Goal: Transaction & Acquisition: Purchase product/service

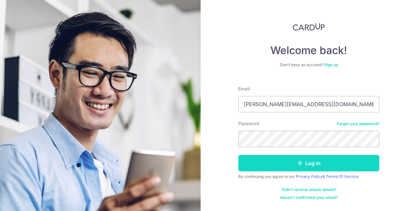
click at [283, 159] on button "Log in" at bounding box center [308, 163] width 141 height 16
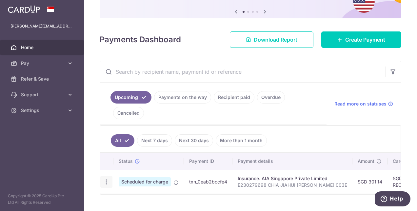
click at [109, 176] on div "Update payment Cancel payment" at bounding box center [106, 182] width 12 height 12
click at [107, 178] on icon "button" at bounding box center [106, 181] width 7 height 7
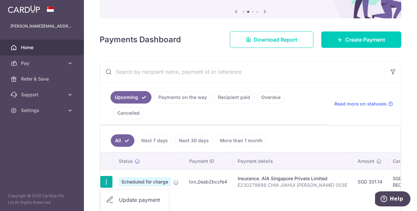
click at [184, 170] on td "txn_0eab2bccfe4" at bounding box center [208, 182] width 48 height 24
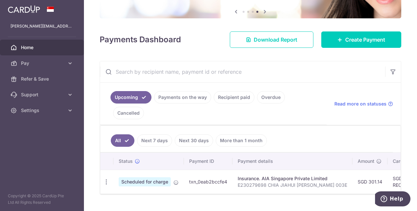
click at [181, 96] on link "Payments on the way" at bounding box center [182, 97] width 57 height 12
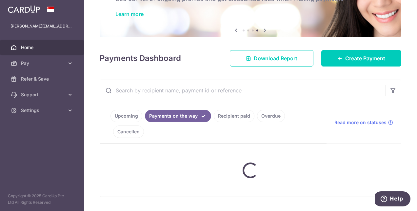
scroll to position [39, 0]
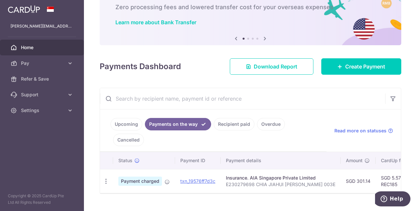
click at [98, 25] on div "× Pause Schedule Pause all future payments in this series Pause just this one p…" at bounding box center [250, 105] width 333 height 211
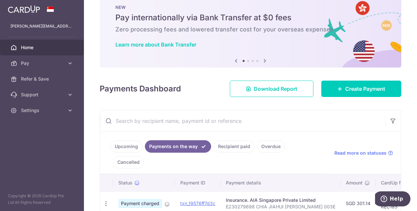
scroll to position [0, 0]
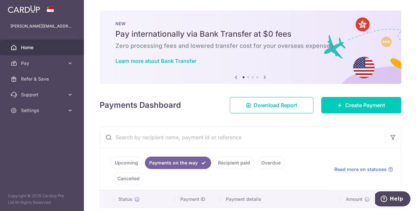
click at [263, 78] on icon at bounding box center [265, 77] width 8 height 8
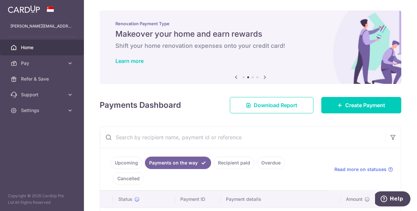
click at [263, 78] on icon at bounding box center [265, 77] width 8 height 8
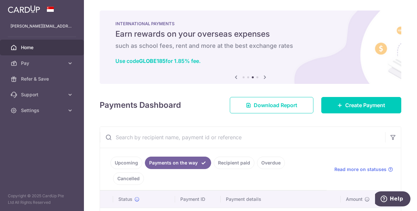
click at [263, 78] on icon at bounding box center [265, 77] width 8 height 8
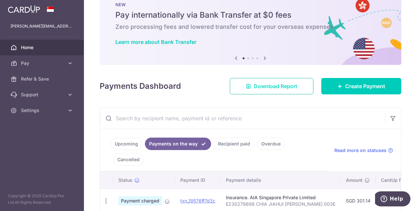
scroll to position [39, 0]
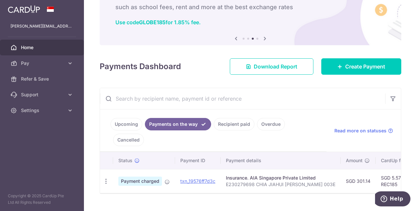
click at [147, 53] on div "× Pause Schedule Pause all future payments in this series Pause just this one p…" at bounding box center [250, 105] width 333 height 211
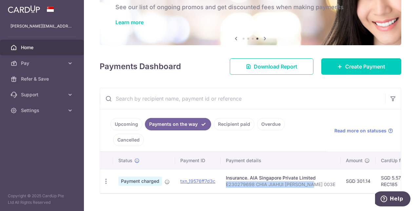
drag, startPoint x: 314, startPoint y: 168, endPoint x: 227, endPoint y: 171, distance: 87.2
click at [227, 171] on td "Insurance. AIA Singapore Private Limited E230279698 CHIA JIAHUI SHAWN 003E" at bounding box center [280, 181] width 120 height 24
copy p "E230279698 CHIA JIAHUI [PERSON_NAME] 003E"
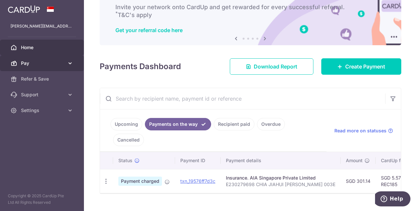
click at [42, 64] on span "Pay" at bounding box center [42, 63] width 43 height 7
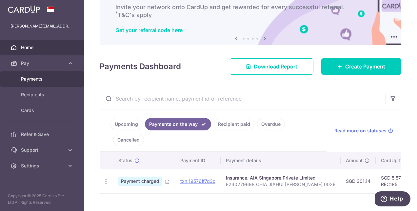
click at [38, 80] on span "Payments" at bounding box center [42, 79] width 43 height 7
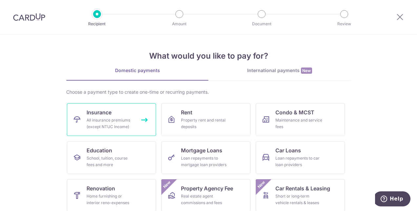
click at [118, 122] on div "All insurance premiums (except NTUC Income)" at bounding box center [109, 123] width 47 height 13
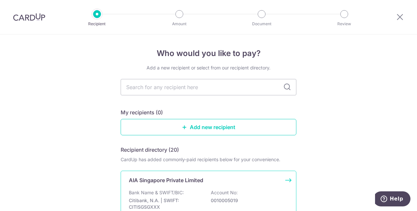
click at [177, 191] on p "Bank Name & SWIFT/BIC:" at bounding box center [156, 192] width 55 height 7
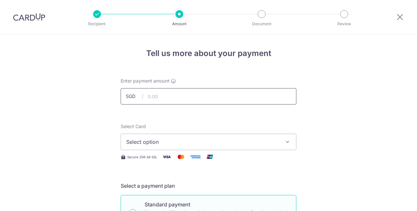
click at [180, 98] on input "text" at bounding box center [209, 96] width 176 height 16
type input "1,295.00"
click at [142, 145] on span "Select option" at bounding box center [202, 142] width 153 height 8
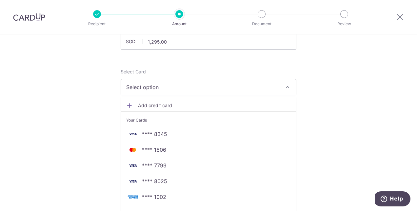
scroll to position [65, 0]
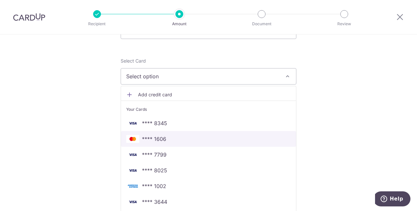
click at [154, 138] on span "**** 1606" at bounding box center [154, 139] width 24 height 8
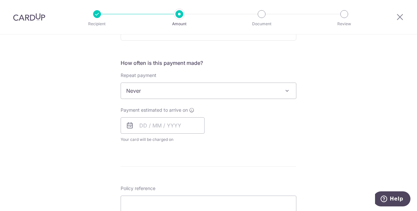
scroll to position [229, 0]
click at [167, 125] on input "text" at bounding box center [163, 125] width 84 height 16
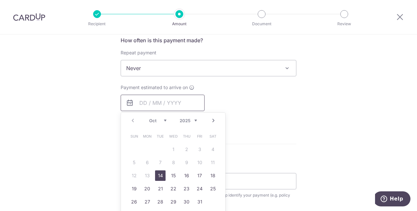
scroll to position [262, 0]
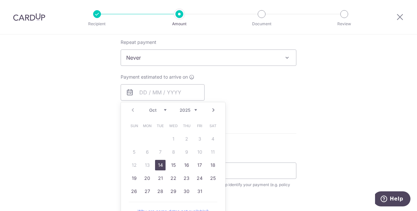
click at [158, 166] on link "14" at bounding box center [160, 165] width 10 height 10
type input "14/10/2025"
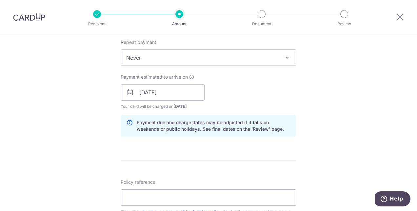
click at [45, 125] on div "Tell us more about your payment Enter payment amount SGD 1,295.00 1295.00 Selec…" at bounding box center [208, 81] width 417 height 619
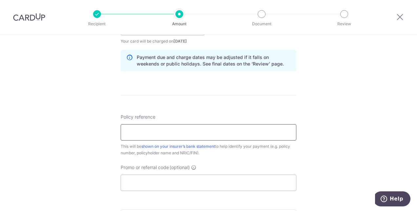
scroll to position [327, 0]
click at [138, 131] on input "Policy reference" at bounding box center [209, 132] width 176 height 16
paste input "E230279698 CHIA JIAHUI SHAWN 003E"
type input "E230279698 CHIA JIAHUI SHAWN 003E"
click at [330, 135] on div "Tell us more about your payment Enter payment amount SGD 1,295.00 1295.00 Selec…" at bounding box center [208, 16] width 417 height 619
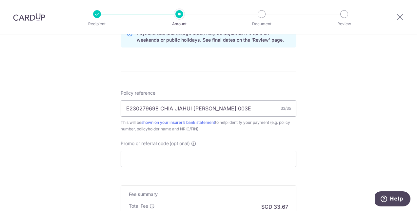
scroll to position [360, 0]
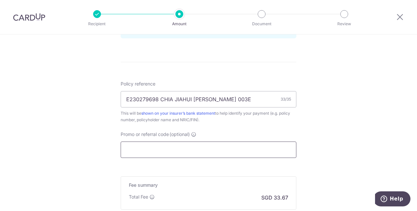
click at [243, 150] on input "Promo or referral code (optional)" at bounding box center [209, 149] width 176 height 16
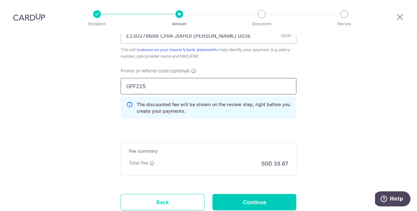
scroll to position [426, 0]
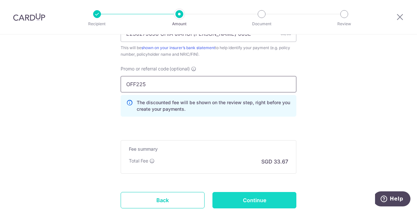
type input "OFF225"
click at [271, 199] on input "Continue" at bounding box center [254, 200] width 84 height 16
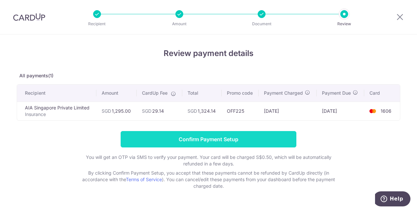
click at [215, 136] on input "Confirm Payment Setup" at bounding box center [209, 139] width 176 height 16
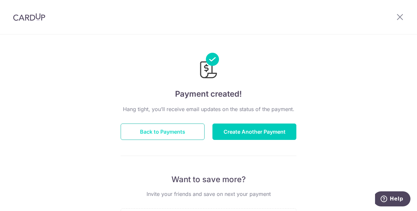
click at [197, 130] on button "Back to Payments" at bounding box center [163, 131] width 84 height 16
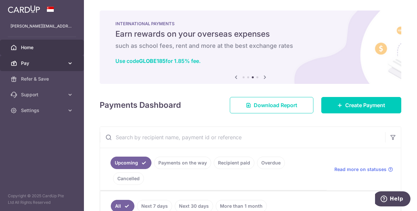
click at [51, 65] on span "Pay" at bounding box center [42, 63] width 43 height 7
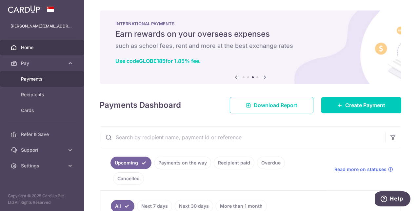
click at [34, 77] on span "Payments" at bounding box center [42, 79] width 43 height 7
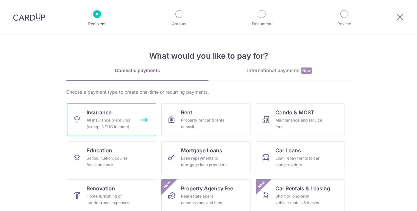
click at [104, 121] on div "All insurance premiums (except NTUC Income)" at bounding box center [109, 123] width 47 height 13
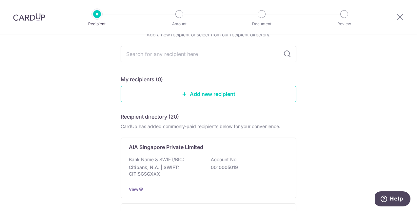
scroll to position [65, 0]
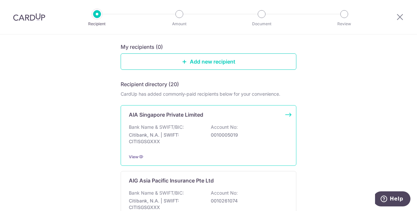
click at [186, 119] on div "AIA Singapore Private Limited Bank Name & SWIFT/BIC: Citibank, N.A. | SWIFT: CI…" at bounding box center [209, 135] width 176 height 61
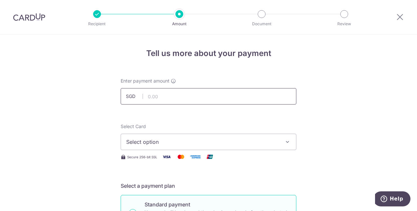
click at [166, 99] on input "text" at bounding box center [209, 96] width 176 height 16
type input "506.00"
click at [150, 146] on button "Select option" at bounding box center [209, 142] width 176 height 16
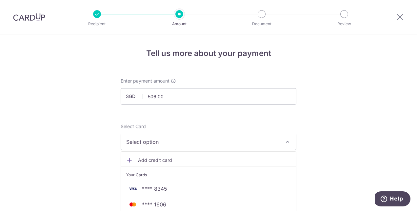
scroll to position [33, 0]
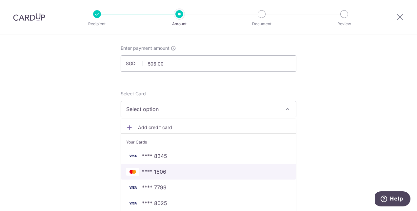
click at [157, 170] on span "**** 1606" at bounding box center [154, 172] width 24 height 8
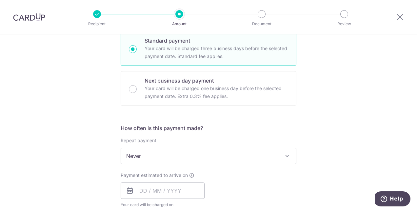
scroll to position [196, 0]
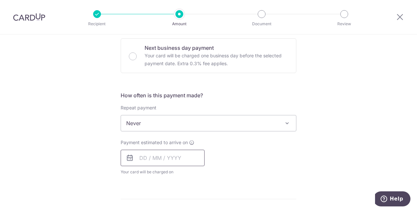
click at [141, 158] on input "text" at bounding box center [163, 158] width 84 height 16
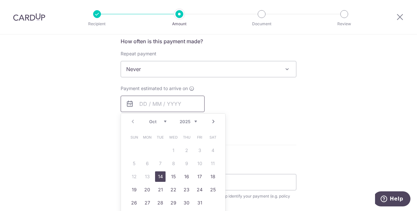
scroll to position [262, 0]
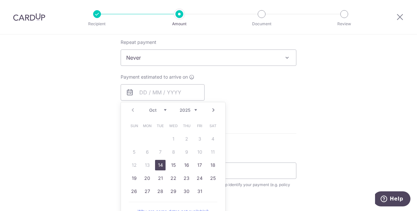
click at [159, 163] on link "14" at bounding box center [160, 165] width 10 height 10
type input "[DATE]"
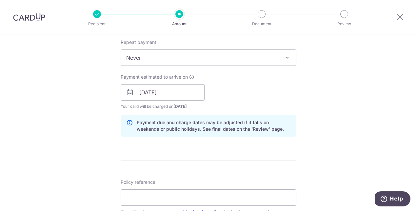
click at [64, 130] on div "Tell us more about your payment Enter payment amount SGD 506.00 506.00 Select C…" at bounding box center [208, 81] width 417 height 619
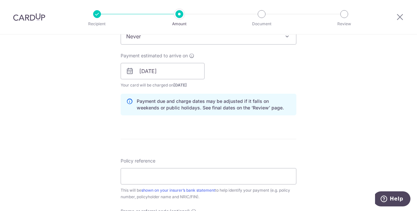
scroll to position [295, 0]
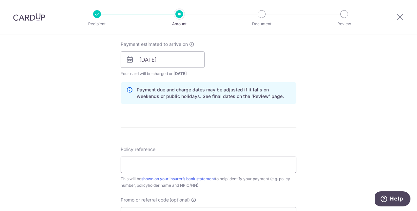
click at [133, 162] on input "Policy reference" at bounding box center [209, 165] width 176 height 16
type input "H230279698 CHIA JIAHUI [PERSON_NAME] 003E"
click at [52, 121] on div "Tell us more about your payment Enter payment amount SGD 506.00 506.00 Select C…" at bounding box center [208, 49] width 417 height 619
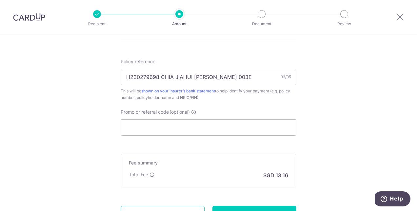
scroll to position [393, 0]
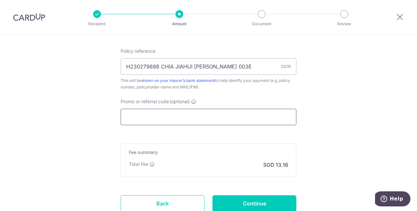
click at [142, 115] on input "Promo or referral code (optional)" at bounding box center [209, 117] width 176 height 16
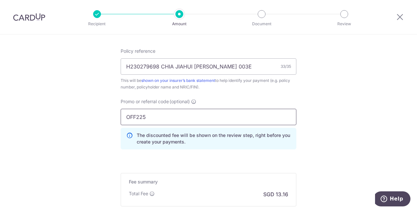
type input "OFF225"
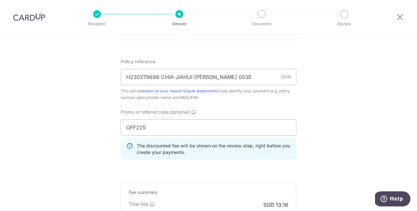
scroll to position [470, 0]
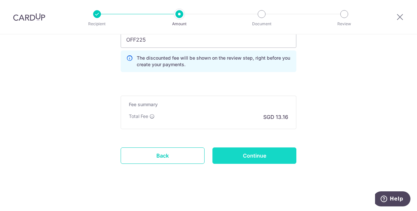
click at [263, 156] on input "Continue" at bounding box center [254, 155] width 84 height 16
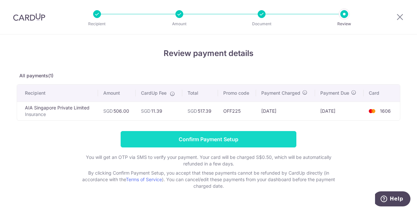
click at [231, 135] on input "Confirm Payment Setup" at bounding box center [209, 139] width 176 height 16
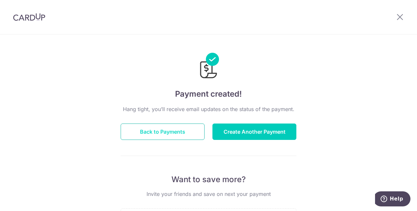
click at [157, 135] on button "Back to Payments" at bounding box center [163, 131] width 84 height 16
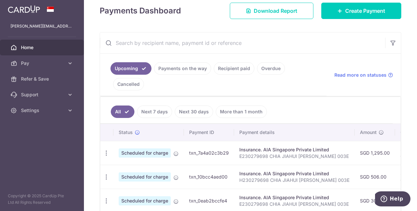
scroll to position [98, 0]
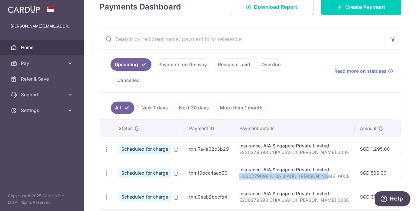
drag, startPoint x: 326, startPoint y: 159, endPoint x: 239, endPoint y: 160, distance: 87.1
click at [239, 173] on p "H230279698 CHIA JIAHUI [PERSON_NAME] 003E" at bounding box center [294, 176] width 110 height 7
copy p "H230279698 CHIA JIAHUI [PERSON_NAME] 003E"
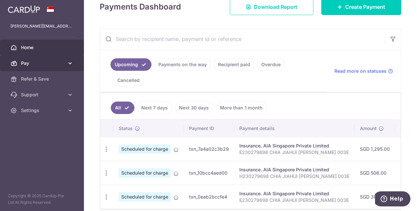
click at [65, 65] on link "Pay" at bounding box center [42, 63] width 84 height 16
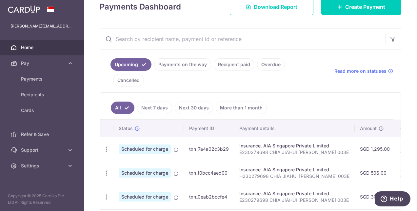
scroll to position [0, 0]
